Goal: Find specific page/section: Find specific page/section

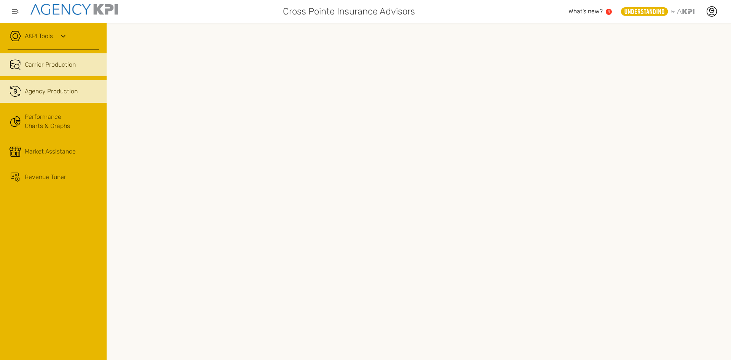
click at [60, 92] on span "Agency Production" at bounding box center [51, 91] width 53 height 9
click at [35, 70] on link "Carrier Production" at bounding box center [53, 64] width 107 height 23
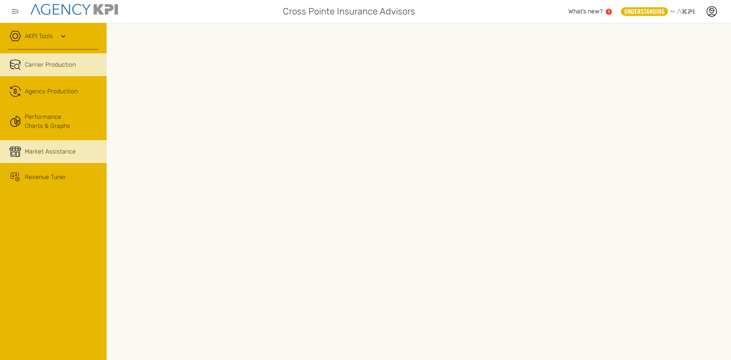
click at [58, 156] on link "Market Assistance" at bounding box center [53, 151] width 107 height 23
